Goal: Task Accomplishment & Management: Complete application form

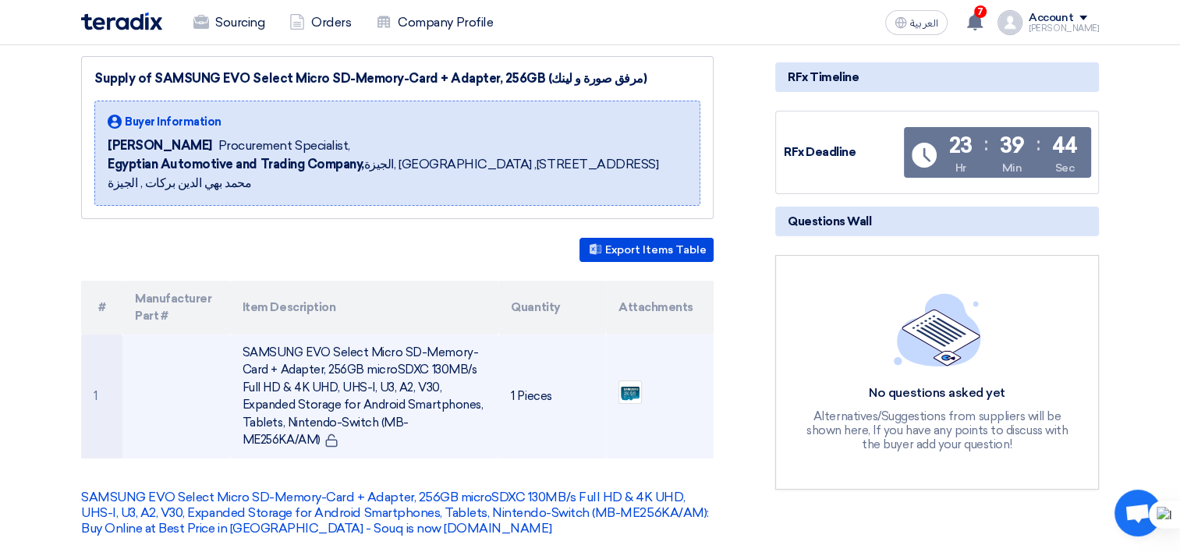
scroll to position [234, 0]
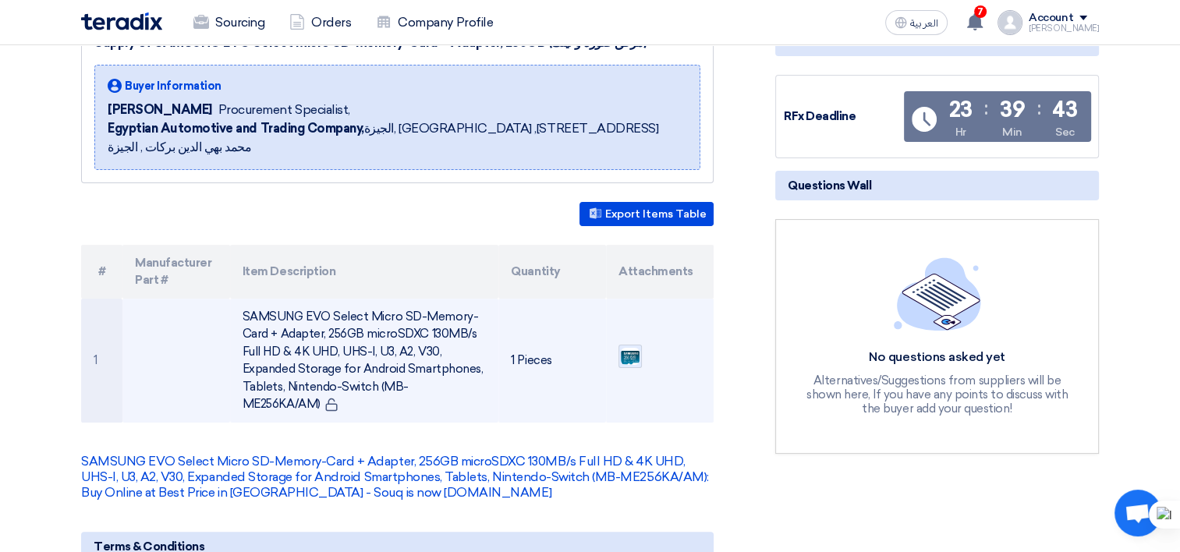
click at [625, 346] on img at bounding box center [630, 356] width 22 height 20
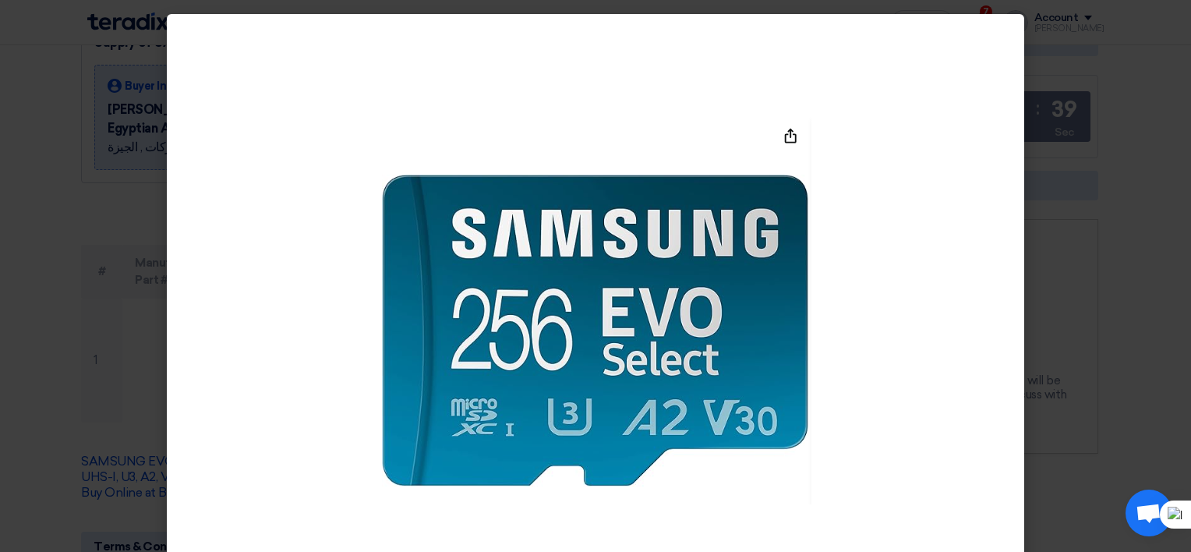
click at [11, 123] on modal-container at bounding box center [595, 276] width 1191 height 552
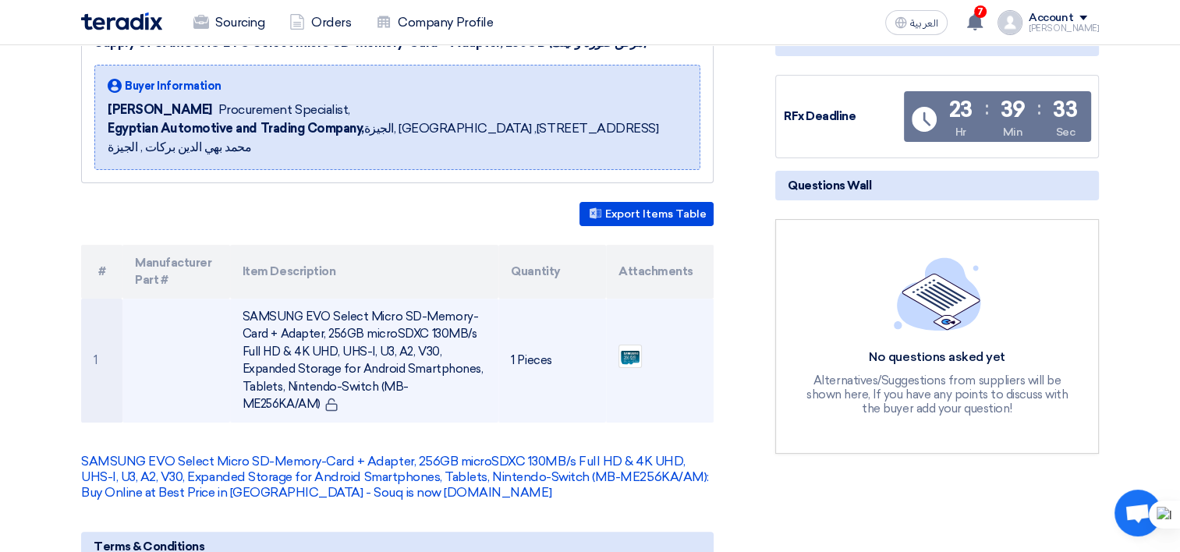
drag, startPoint x: 484, startPoint y: 365, endPoint x: 240, endPoint y: 298, distance: 253.1
click at [240, 299] on td "SAMSUNG EVO Select Micro SD-Memory-Card + Adapter, 256GB microSDXC 130MB/s Full…" at bounding box center [364, 361] width 269 height 124
copy td "SAMSUNG EVO Select Micro SD-Memory-Card + Adapter, 256GB microSDXC 130MB/s Full…"
click at [631, 346] on img at bounding box center [630, 356] width 22 height 20
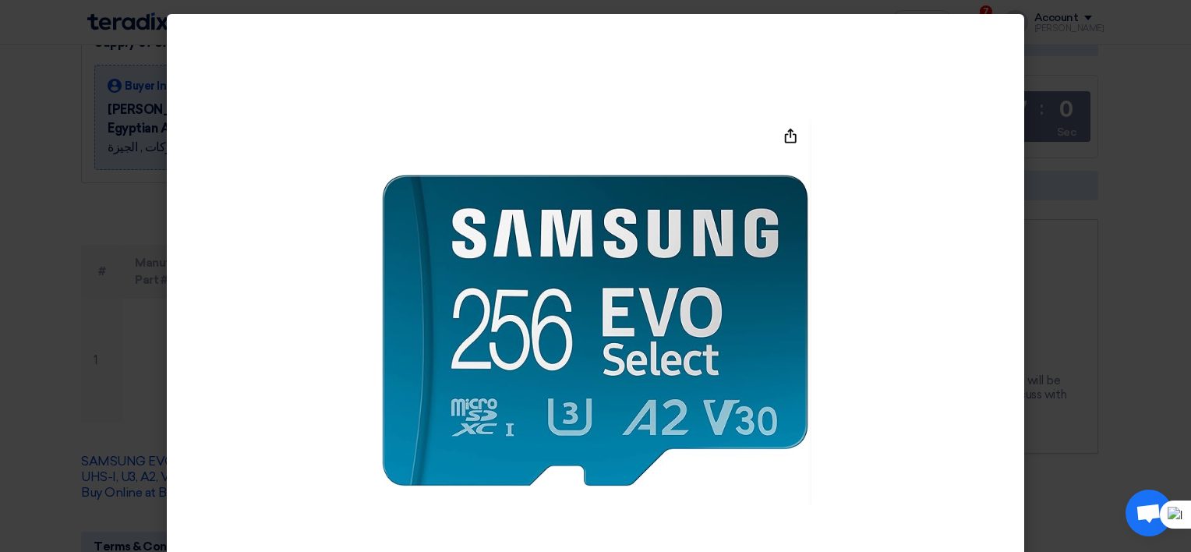
click at [1082, 128] on modal-container at bounding box center [595, 276] width 1191 height 552
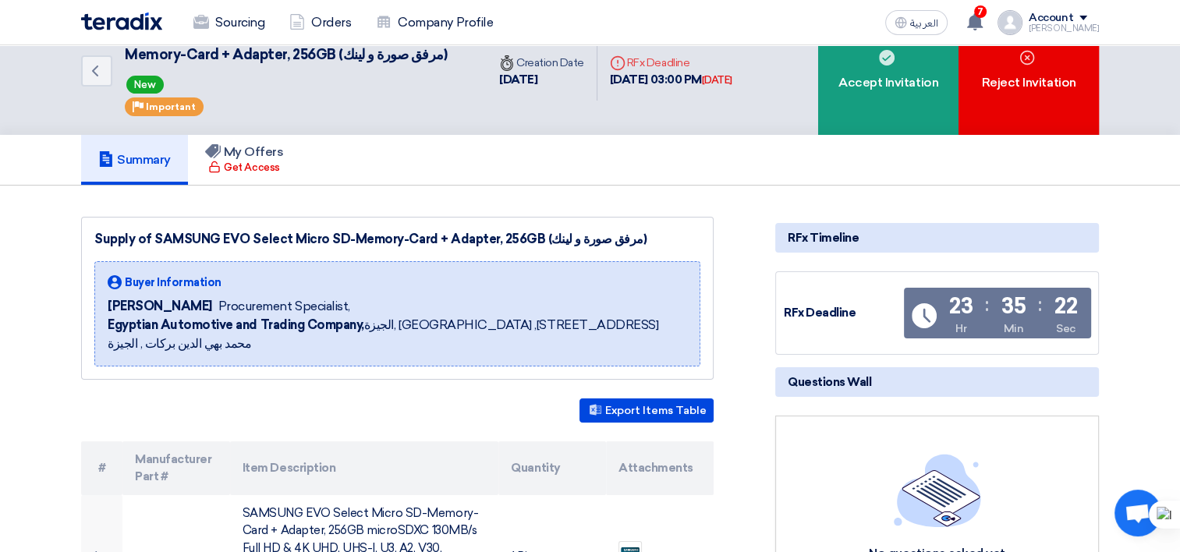
scroll to position [0, 0]
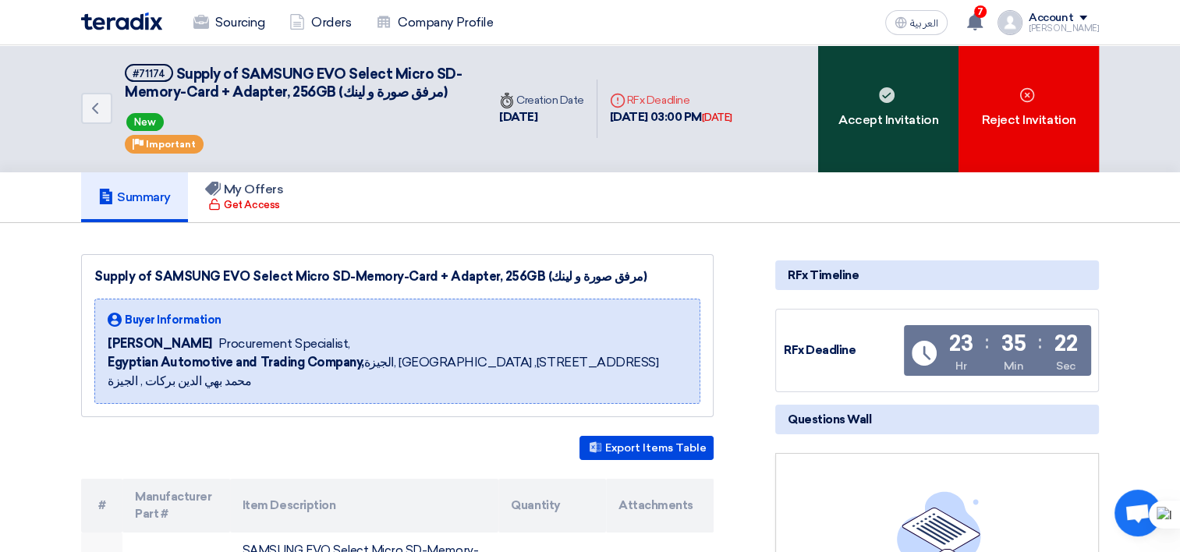
click at [870, 136] on div "Accept Invitation" at bounding box center [888, 108] width 140 height 127
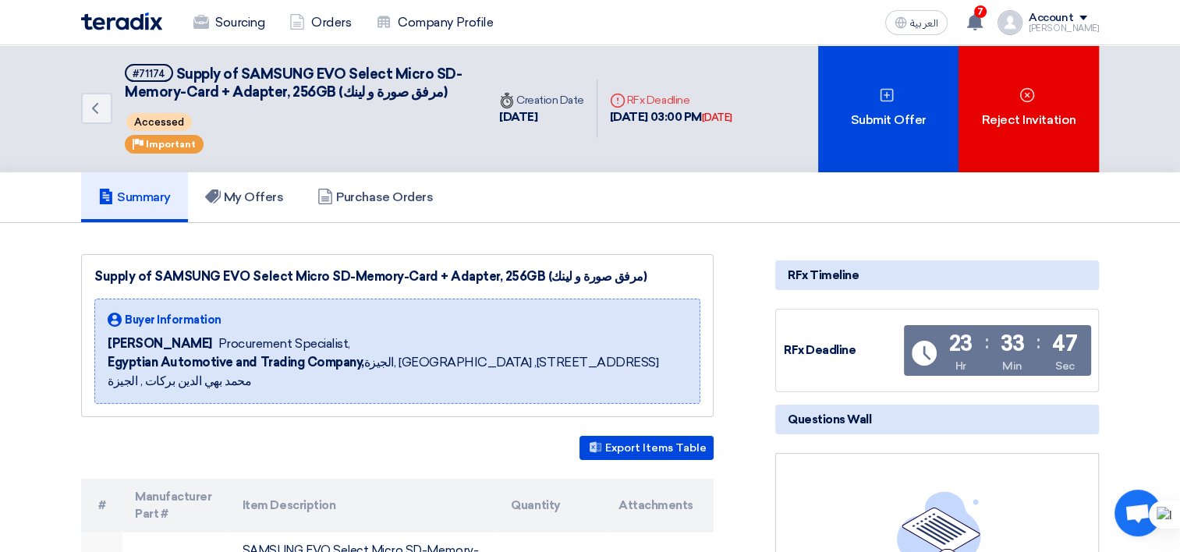
click at [150, 274] on div "Supply of SAMSUNG EVO Select Micro SD-Memory-Card + Adapter, 256GB (مرفق صورة و…" at bounding box center [397, 276] width 606 height 19
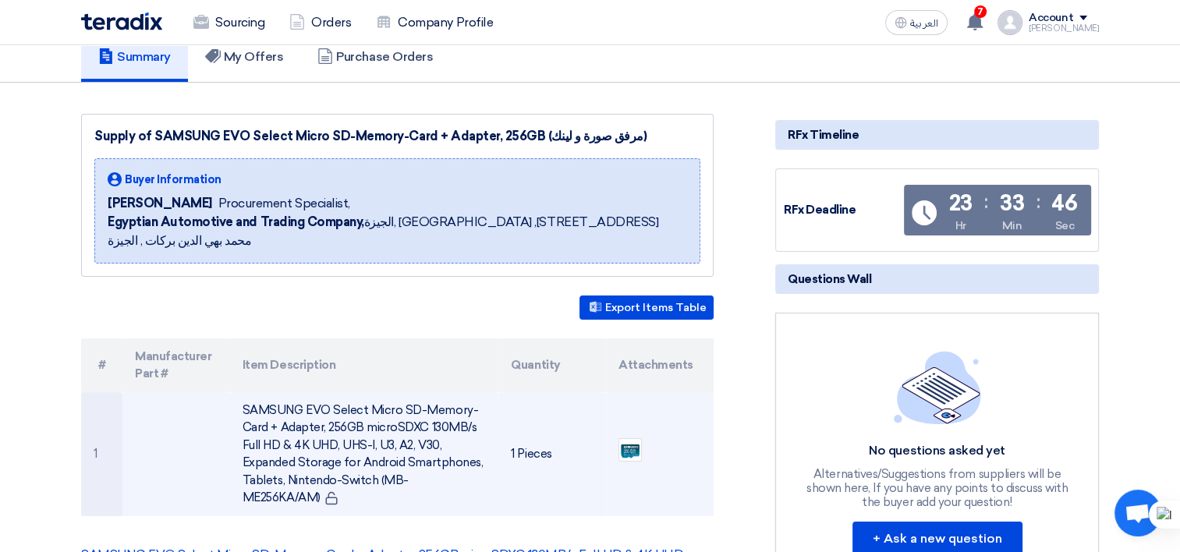
scroll to position [156, 0]
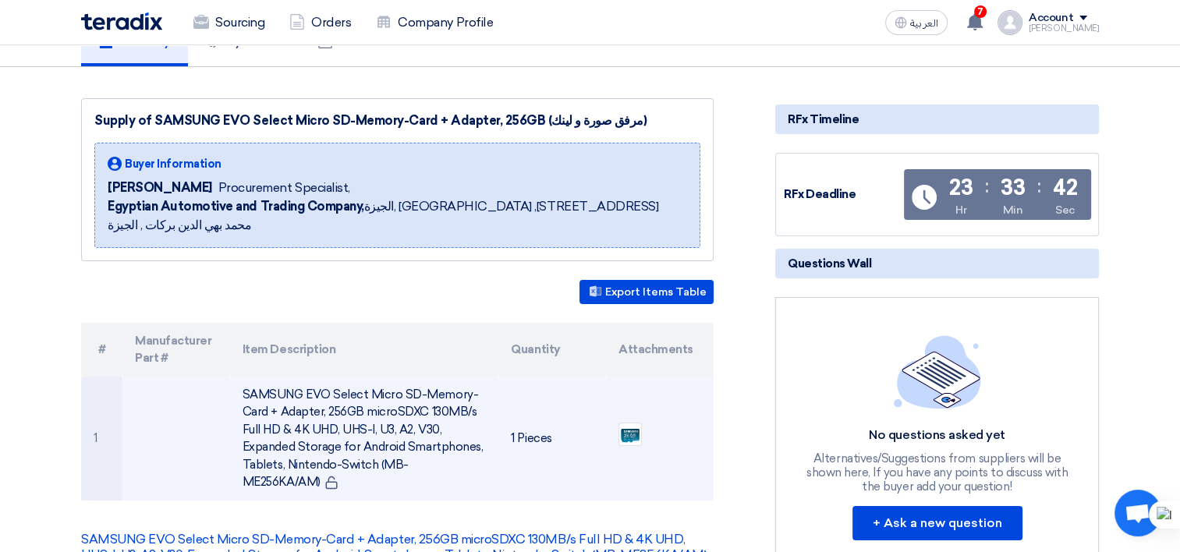
drag, startPoint x: 485, startPoint y: 448, endPoint x: 239, endPoint y: 370, distance: 258.2
click at [239, 377] on td "SAMSUNG EVO Select Micro SD-Memory-Card + Adapter, 256GB microSDXC 130MB/s Full…" at bounding box center [364, 439] width 269 height 124
copy td "SAMSUNG EVO Select Micro SD-Memory-Card + Adapter, 256GB microSDXC 130MB/s Full…"
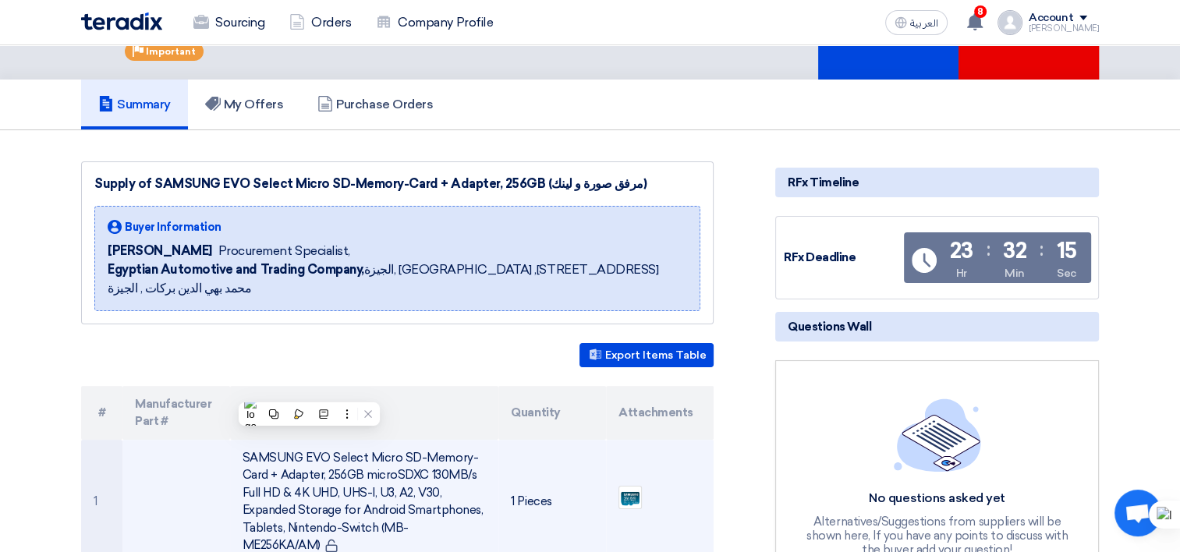
scroll to position [0, 0]
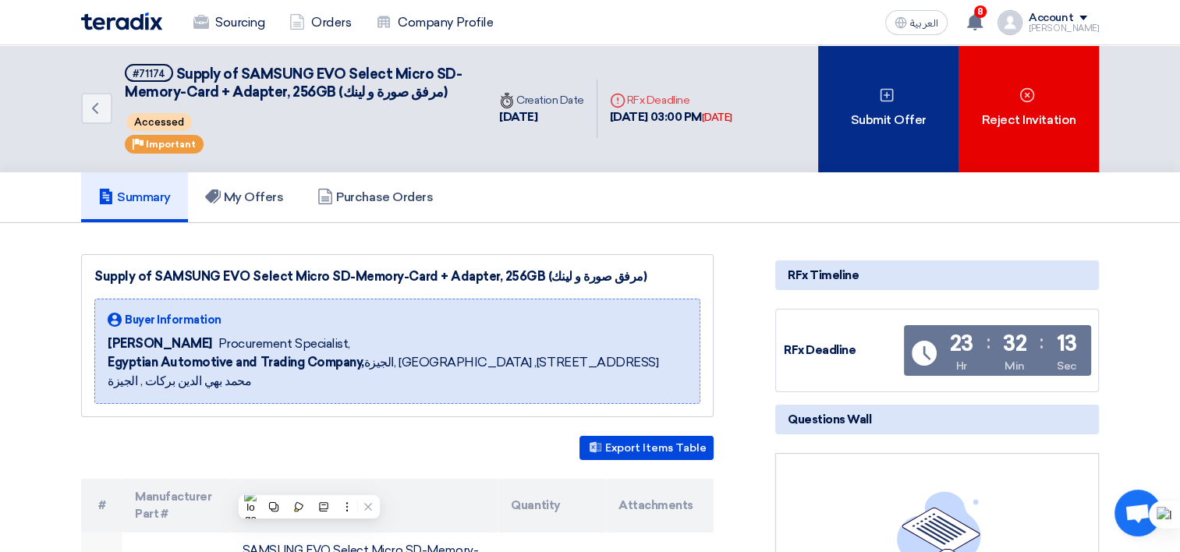
click at [873, 109] on div "Submit Offer" at bounding box center [888, 108] width 140 height 127
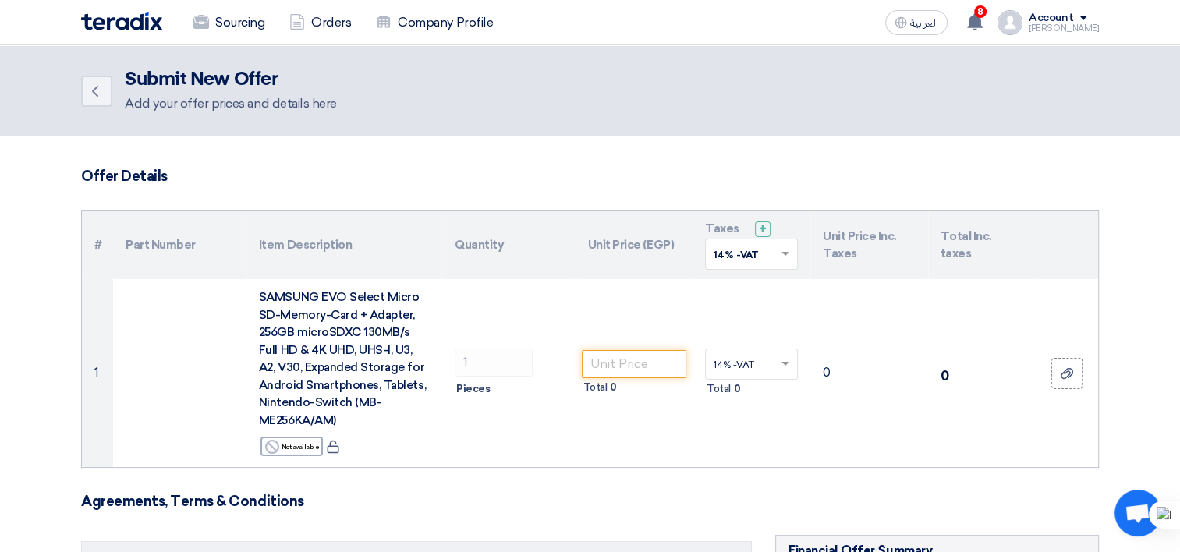
click at [621, 259] on th "Unit Price (EGP)" at bounding box center [634, 245] width 118 height 69
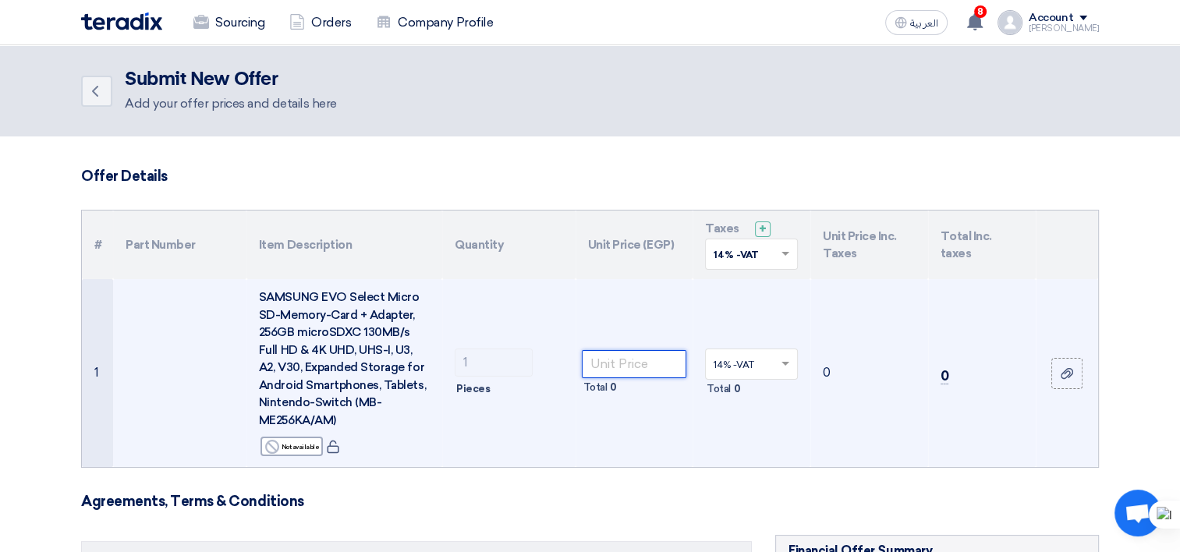
click at [620, 361] on input "number" at bounding box center [634, 364] width 105 height 28
click at [677, 373] on input "number" at bounding box center [634, 364] width 105 height 28
paste input "1710.526315789474"
type input "1710.526315789474"
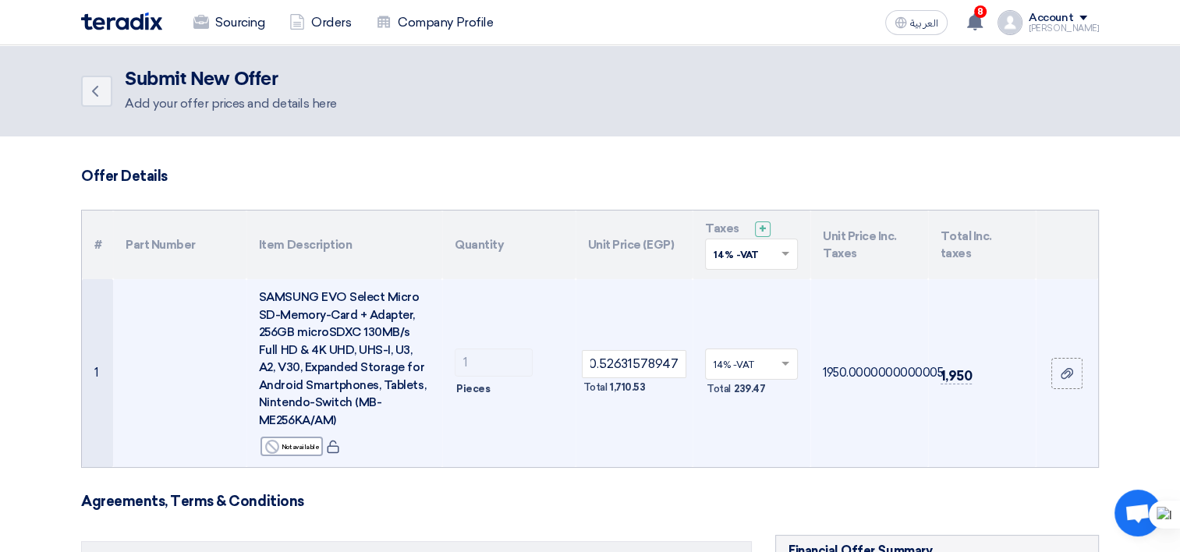
click at [791, 299] on td "14% -VAT × Total 239.47" at bounding box center [751, 373] width 118 height 188
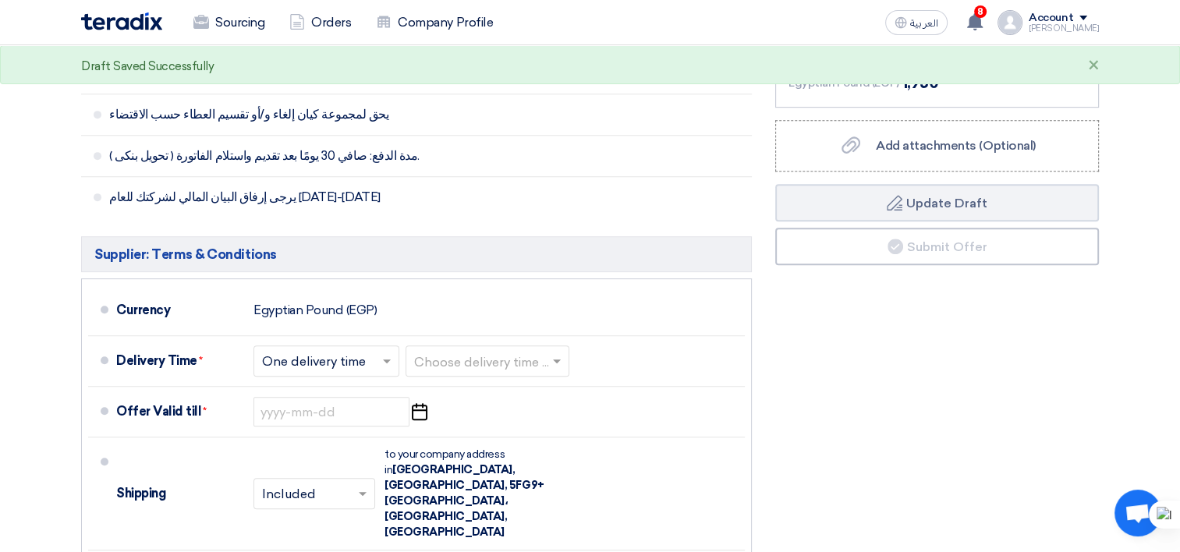
scroll to position [702, 0]
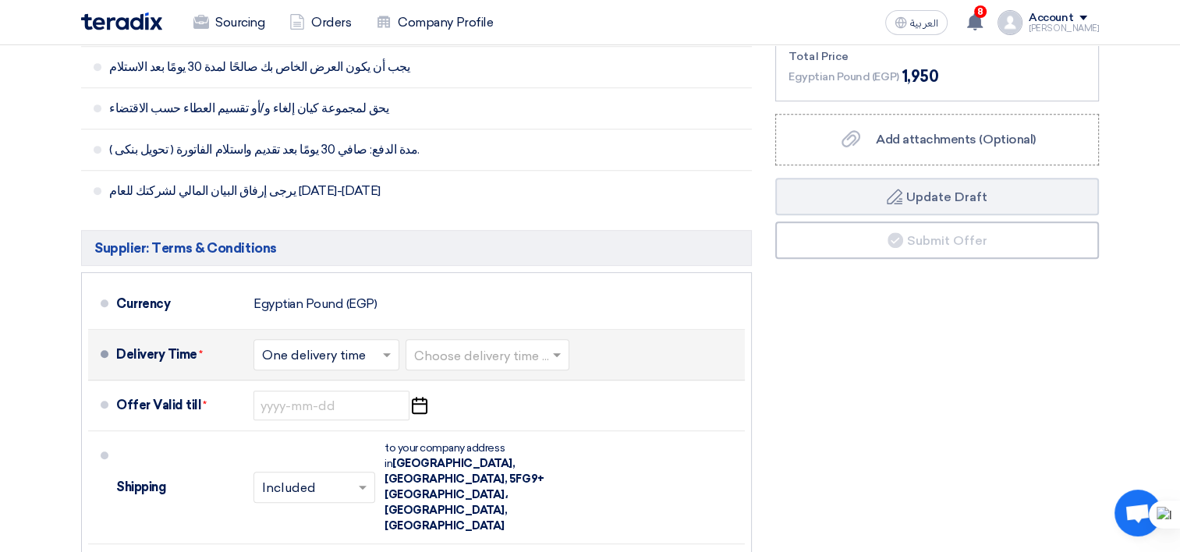
click at [377, 351] on input "text" at bounding box center [327, 356] width 130 height 23
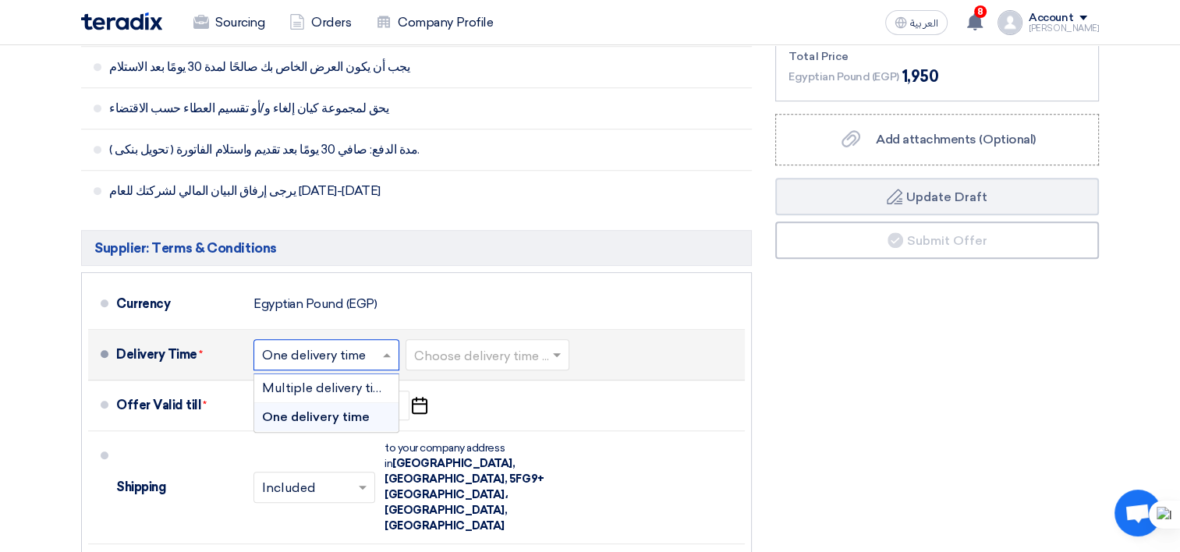
click at [489, 345] on input "text" at bounding box center [488, 356] width 148 height 23
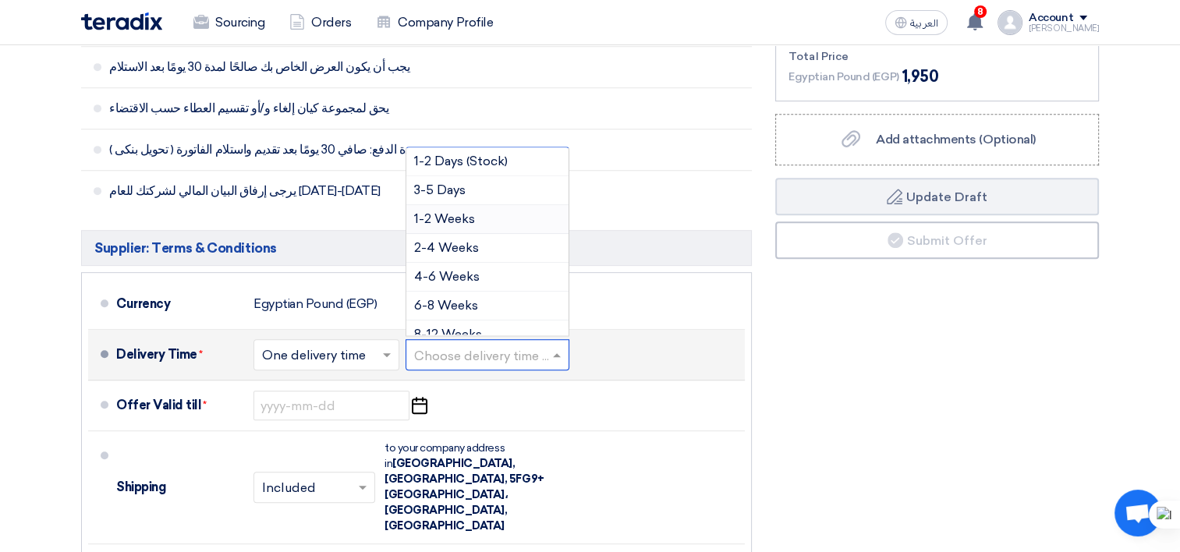
click at [495, 216] on div "1-2 Weeks" at bounding box center [487, 219] width 162 height 29
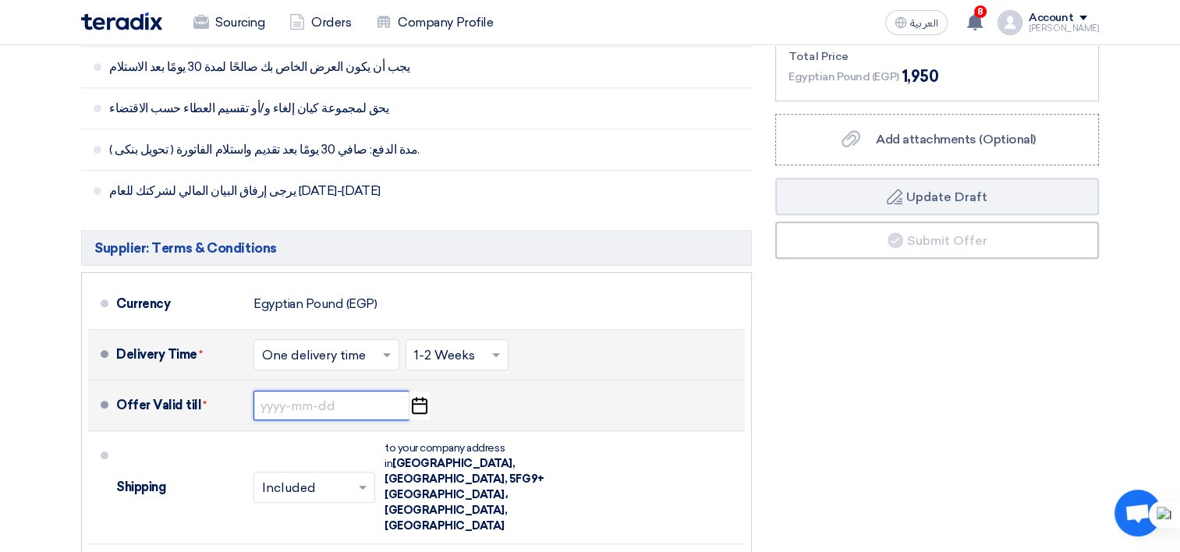
click at [335, 409] on input at bounding box center [331, 406] width 156 height 30
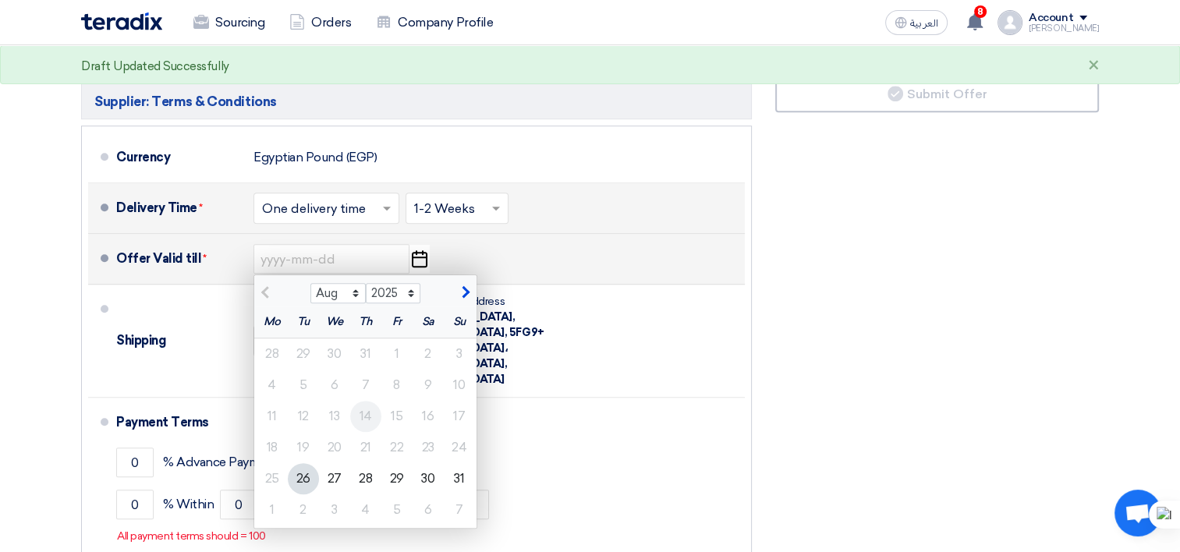
scroll to position [858, 0]
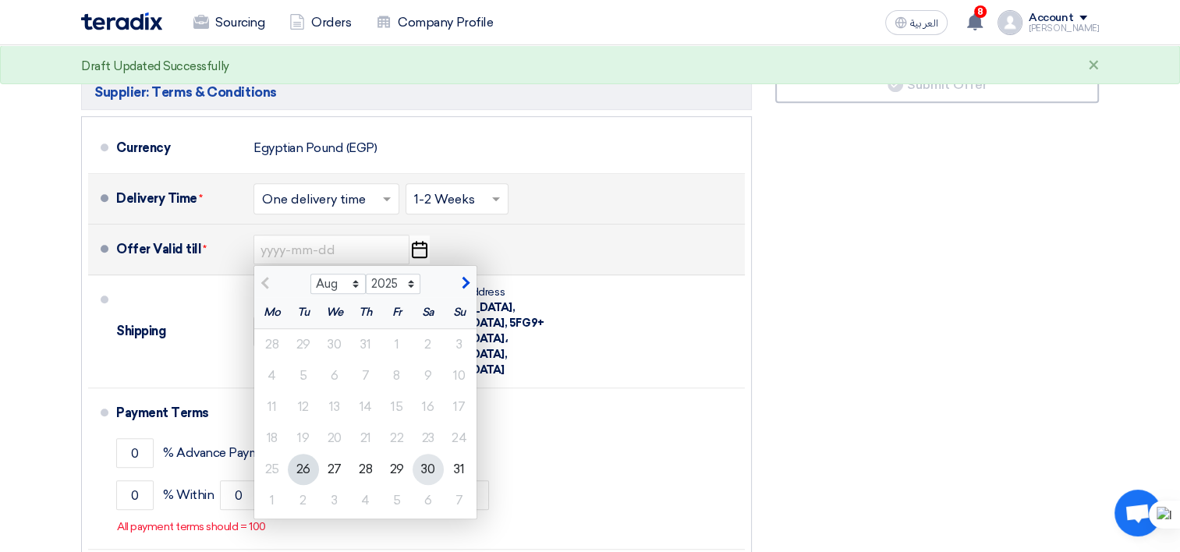
click at [423, 474] on div "30" at bounding box center [427, 469] width 31 height 31
type input "[DATE]"
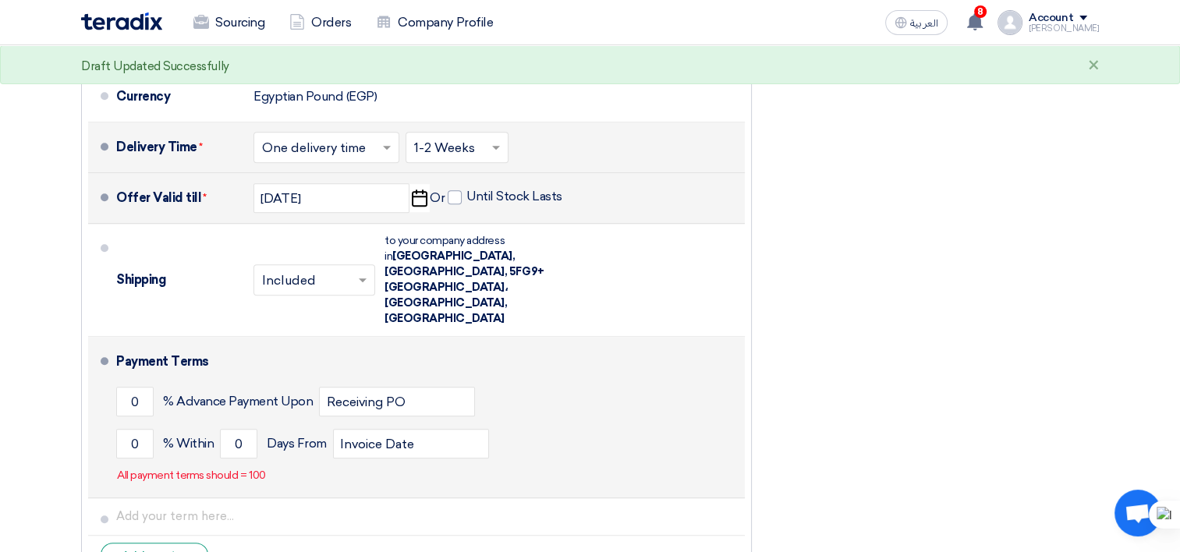
scroll to position [936, 0]
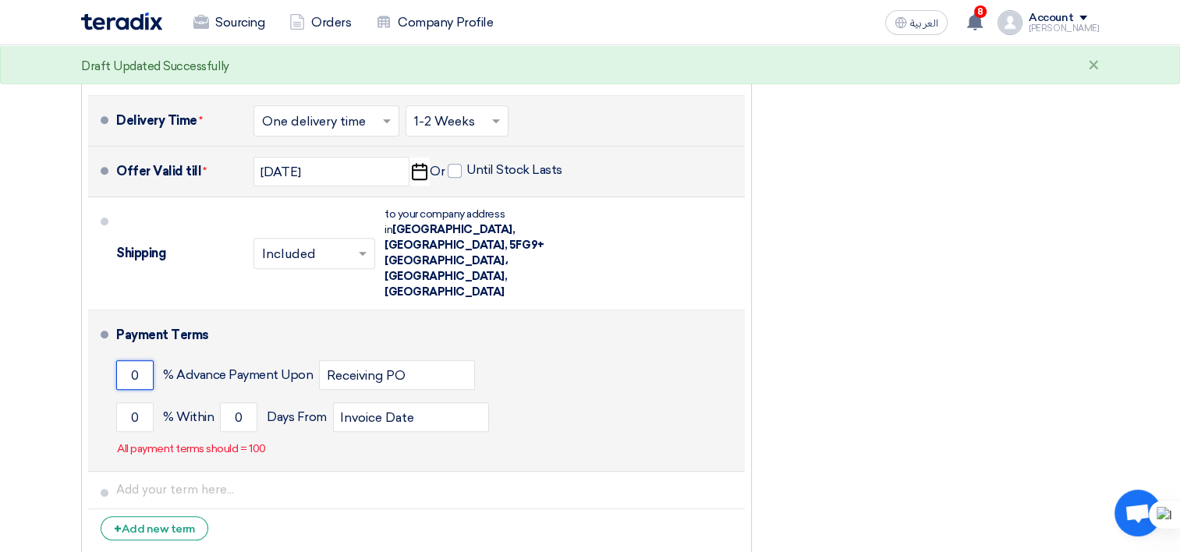
click at [128, 360] on input "0" at bounding box center [134, 375] width 37 height 30
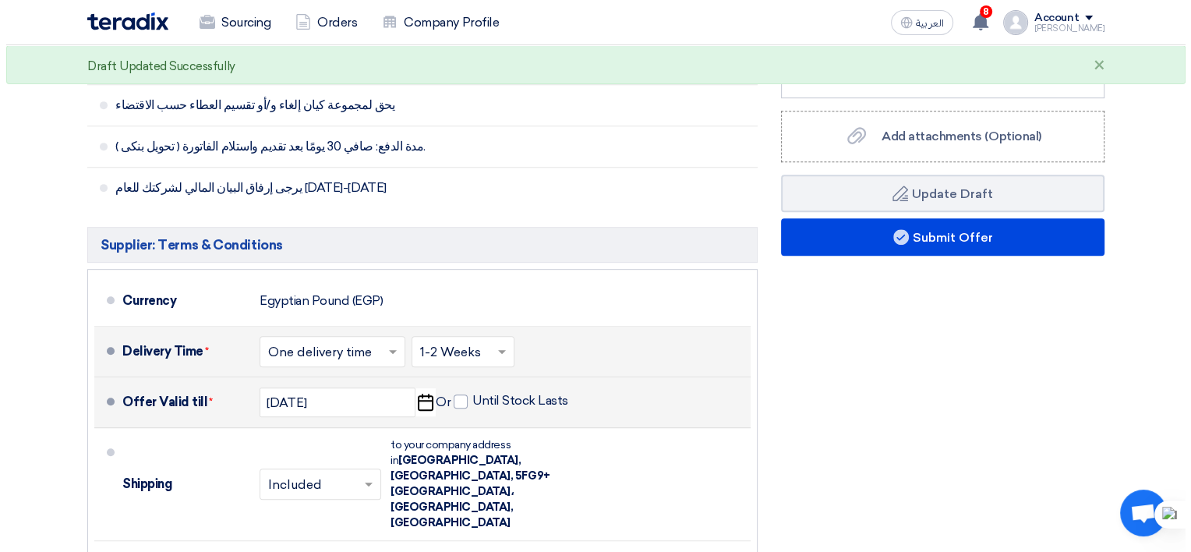
scroll to position [702, 0]
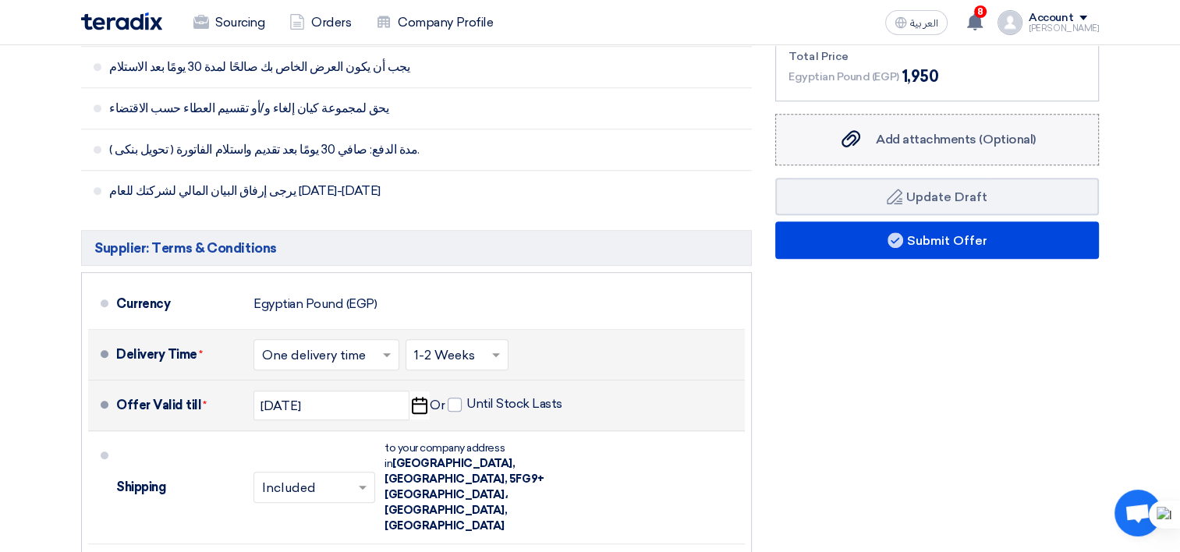
type input "100"
click at [926, 154] on label "Add attachments (Optional) Add attachments (Optional)" at bounding box center [937, 139] width 324 height 51
click at [0, 0] on input "Add attachments (Optional) Add attachments (Optional)" at bounding box center [0, 0] width 0 height 0
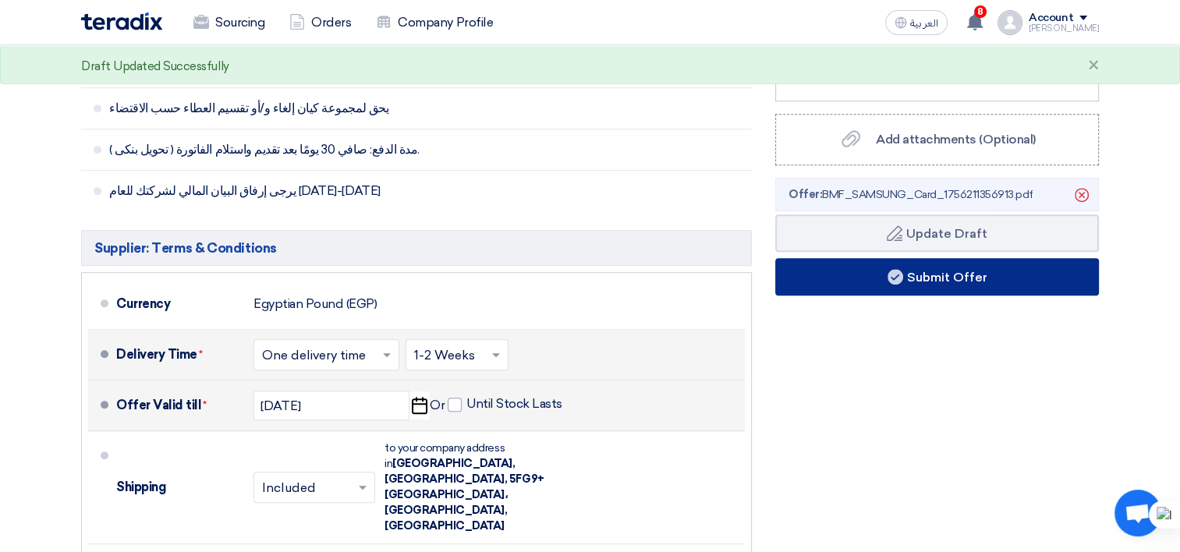
click at [889, 269] on use at bounding box center [895, 277] width 16 height 16
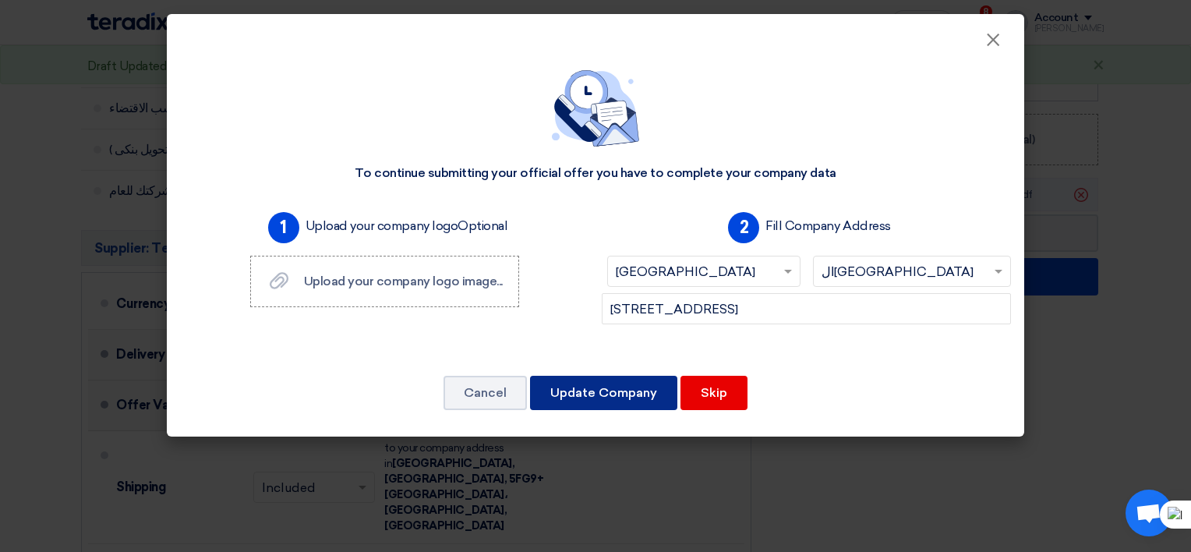
click at [652, 391] on button "Update Company" at bounding box center [603, 393] width 147 height 34
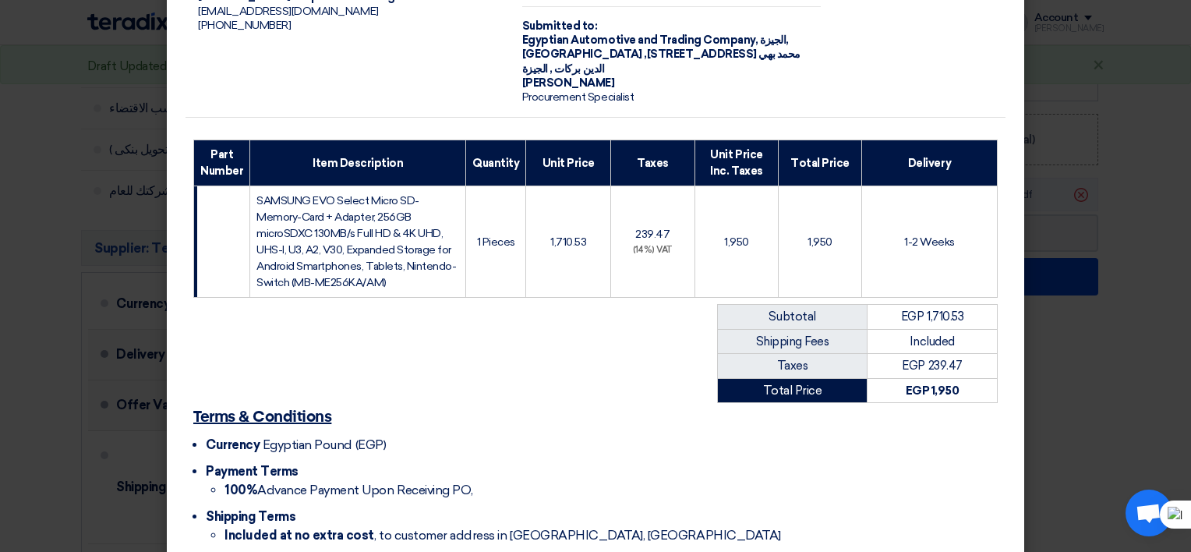
scroll to position [246, 0]
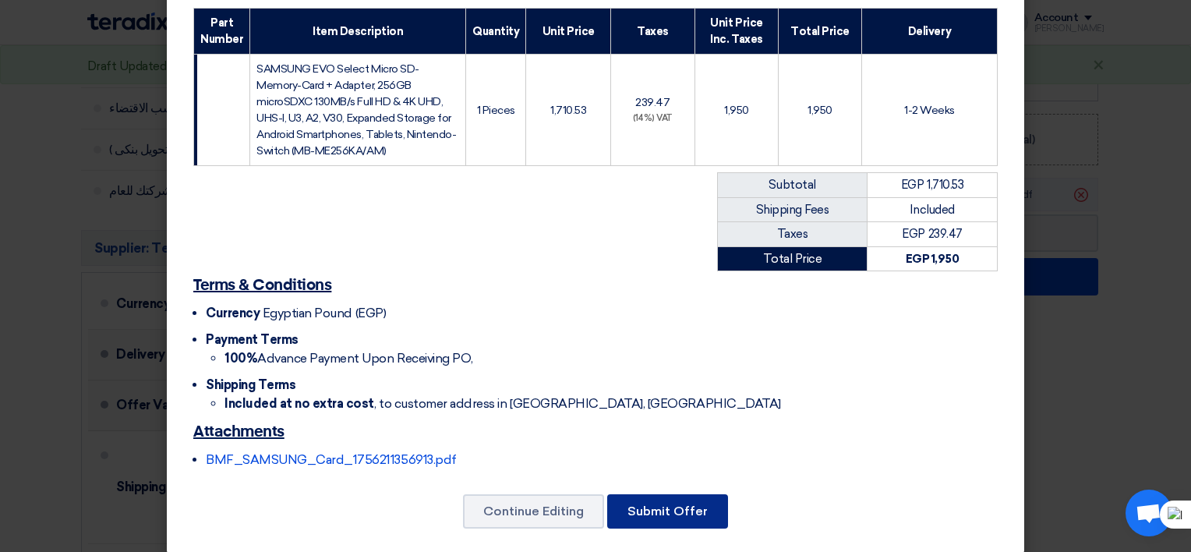
click at [683, 494] on button "Submit Offer" at bounding box center [667, 511] width 121 height 34
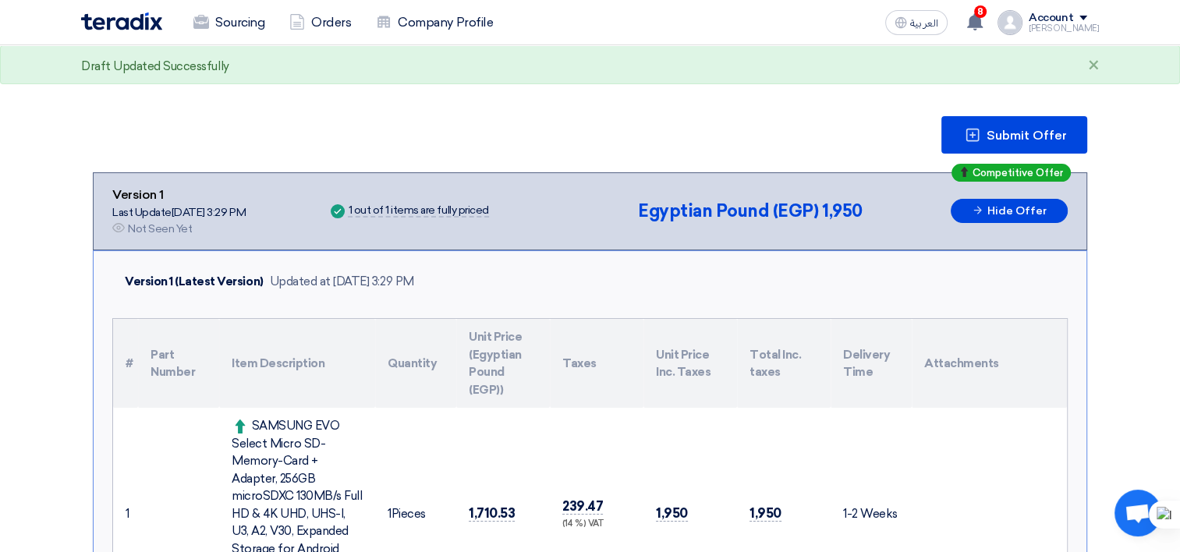
scroll to position [1064, 0]
